Goal: Information Seeking & Learning: Find specific fact

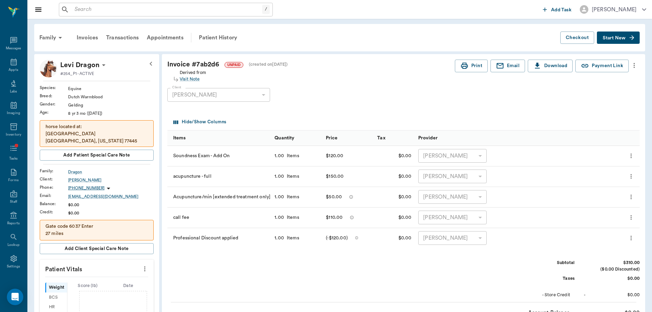
click at [112, 11] on input "text" at bounding box center [167, 10] width 190 height 10
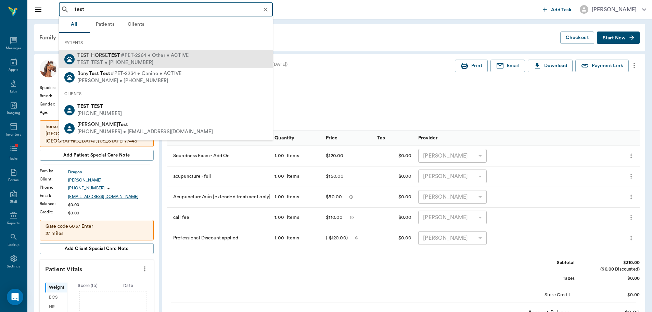
click at [106, 55] on span "TEST HORSE TEST" at bounding box center [98, 55] width 43 height 5
type input "test"
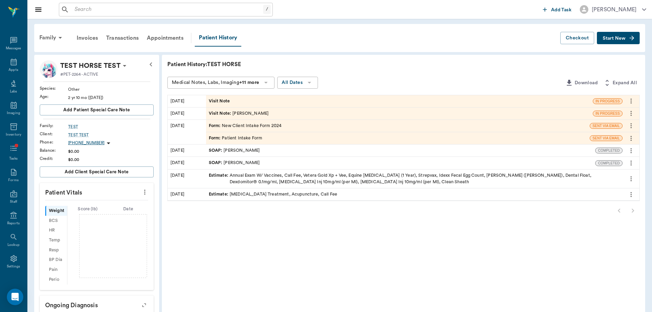
click at [248, 103] on div "Visit Note" at bounding box center [399, 101] width 387 height 12
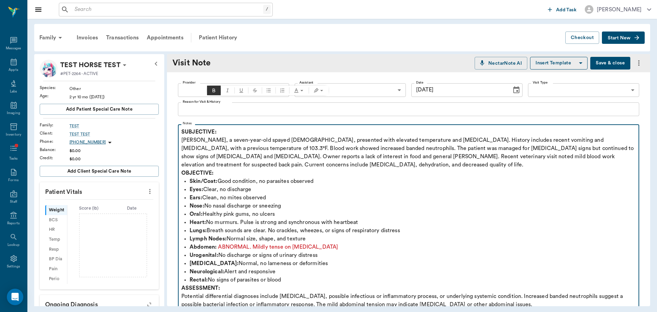
scroll to position [137, 0]
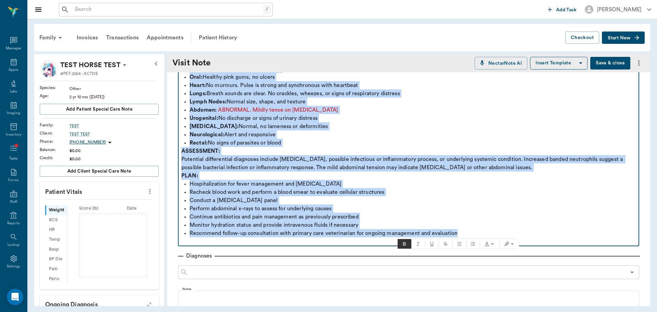
drag, startPoint x: 183, startPoint y: 131, endPoint x: 567, endPoint y: 235, distance: 397.8
click at [567, 235] on div "SUBJECTIVE: [PERSON_NAME], a seven-year-old spayed [DEMOGRAPHIC_DATA], presente…" at bounding box center [408, 118] width 454 height 255
copy div "LOREMIPSU: Dol, s ametc-adip-eli seddoe tempor, incididun utla etdolore magnaal…"
